Goal: Check status: Check status

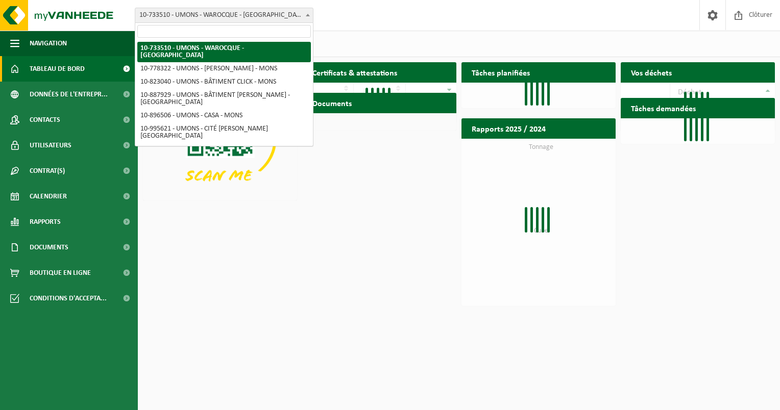
click at [229, 9] on span "10-733510 - UMONS - WAROCQUE - [GEOGRAPHIC_DATA]" at bounding box center [224, 15] width 178 height 14
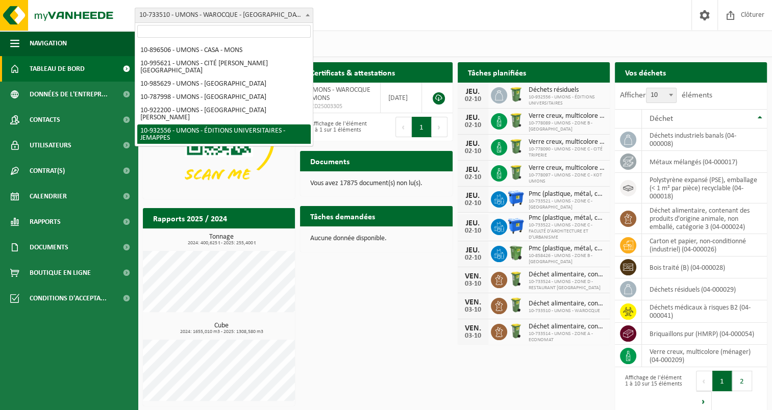
scroll to position [14, 0]
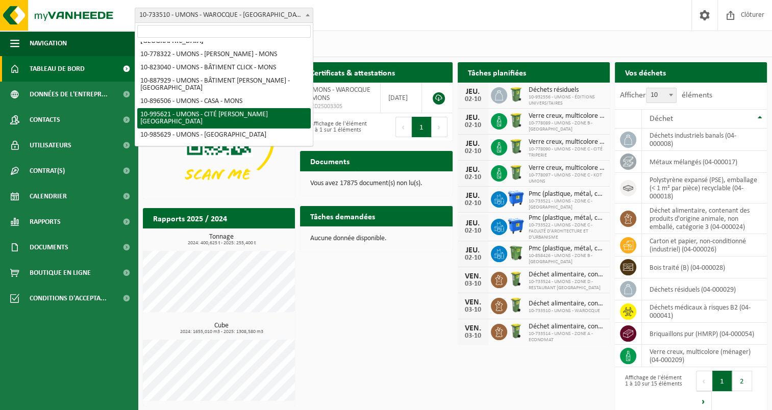
select select "172304"
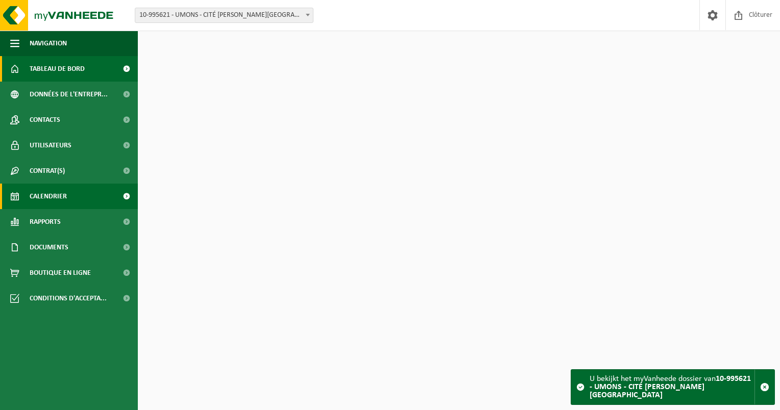
click at [45, 195] on span "Calendrier" at bounding box center [48, 197] width 37 height 26
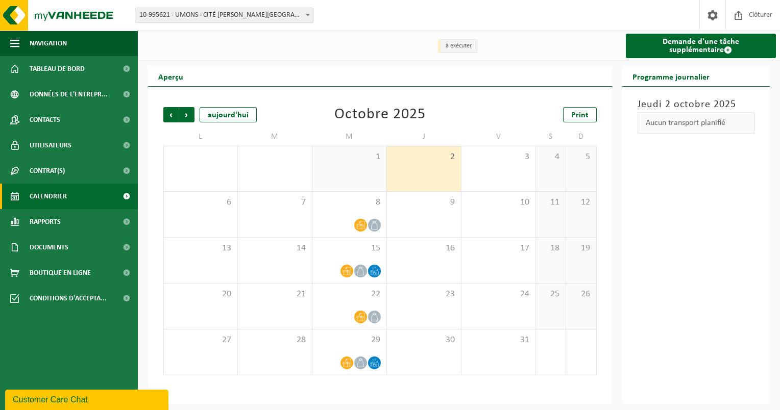
click at [780, 222] on html "Site: 10-733510 - UMONS - WAROCQUE - MONS 10-778322 - UMONS - [PERSON_NAME] - M…" at bounding box center [390, 205] width 780 height 410
click at [191, 119] on span "Suivant" at bounding box center [186, 114] width 15 height 15
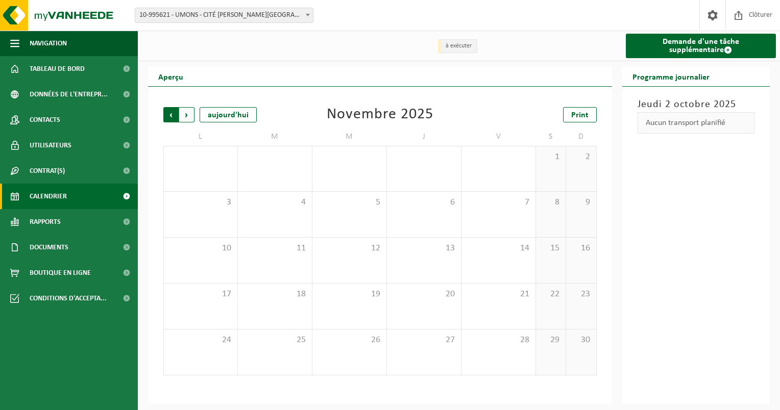
click at [186, 114] on span "Suivant" at bounding box center [186, 114] width 15 height 15
click at [146, 113] on div "Aperçu Précédent Suivant aujourd'hui Décembre 2025 Print L M M J V S D 1 2 3 4 …" at bounding box center [380, 235] width 474 height 338
click at [162, 115] on div "Précédent Suivant aujourd'hui Décembre 2025 Print L M M J V S D 1 2 3 4 5 6 7 8…" at bounding box center [380, 241] width 444 height 289
click at [170, 115] on span "Précédent" at bounding box center [170, 114] width 15 height 15
click at [174, 118] on span "Précédent" at bounding box center [170, 114] width 15 height 15
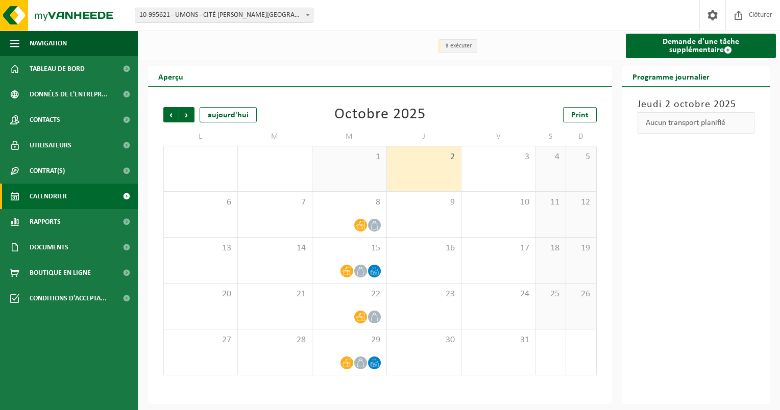
drag, startPoint x: 288, startPoint y: 68, endPoint x: 293, endPoint y: 71, distance: 5.5
click at [293, 71] on div "Aperçu" at bounding box center [380, 76] width 464 height 20
click at [299, 19] on span "10-995621 - UMONS - CITÉ [PERSON_NAME][GEOGRAPHIC_DATA]" at bounding box center [224, 15] width 178 height 14
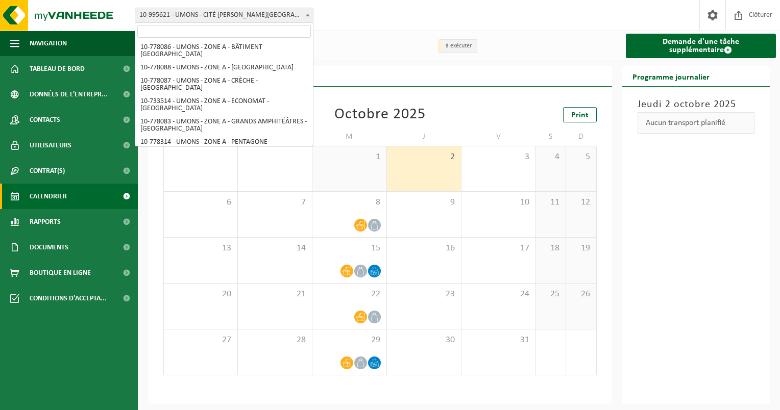
scroll to position [204, 0]
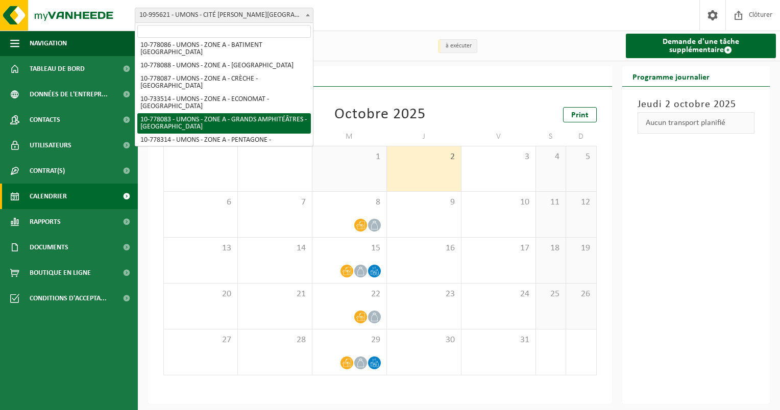
select select "25381"
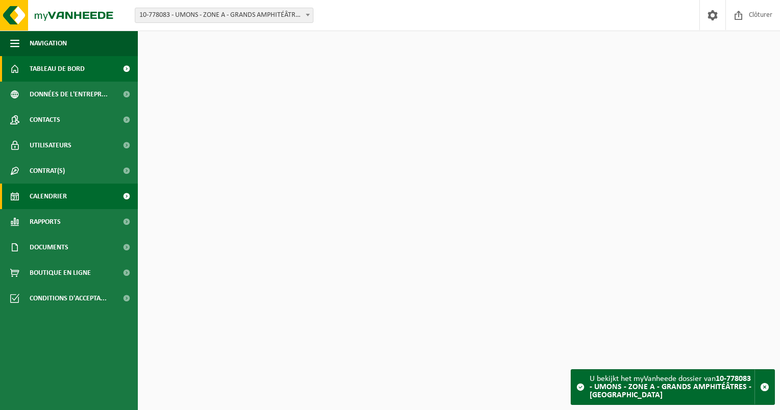
click at [42, 199] on span "Calendrier" at bounding box center [48, 197] width 37 height 26
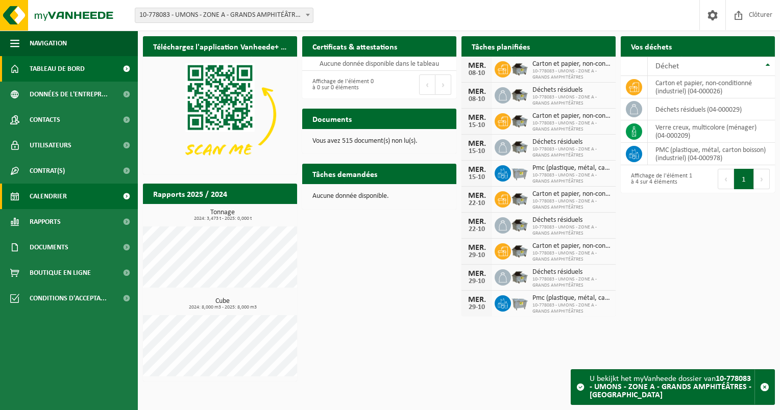
click at [49, 197] on span "Calendrier" at bounding box center [48, 197] width 37 height 26
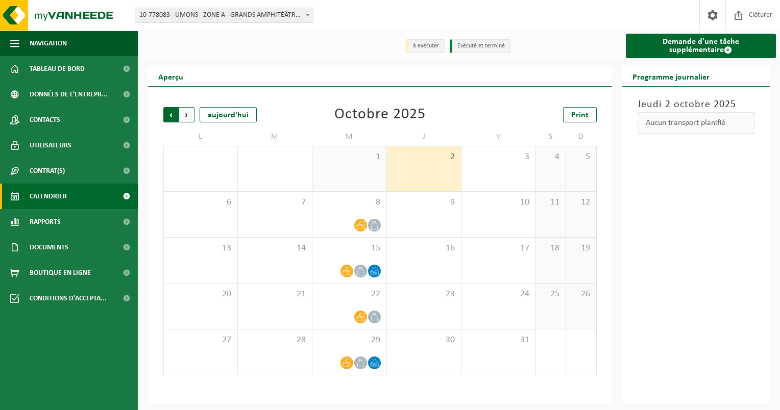
click at [188, 115] on span "Suivant" at bounding box center [186, 114] width 15 height 15
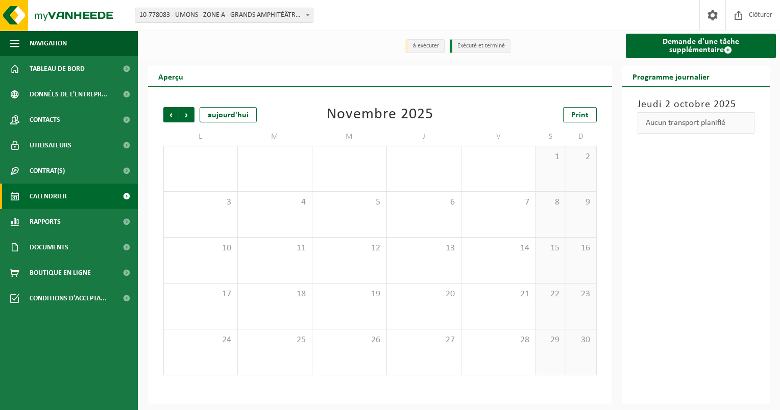
click at [159, 117] on div "Précédent Suivant [DATE] [DATE] Print L M M J V S D 27 28 29 30 31 1 2 3 4 5 6 …" at bounding box center [380, 241] width 444 height 289
click at [170, 115] on span "Précédent" at bounding box center [170, 114] width 15 height 15
